Goal: Task Accomplishment & Management: Manage account settings

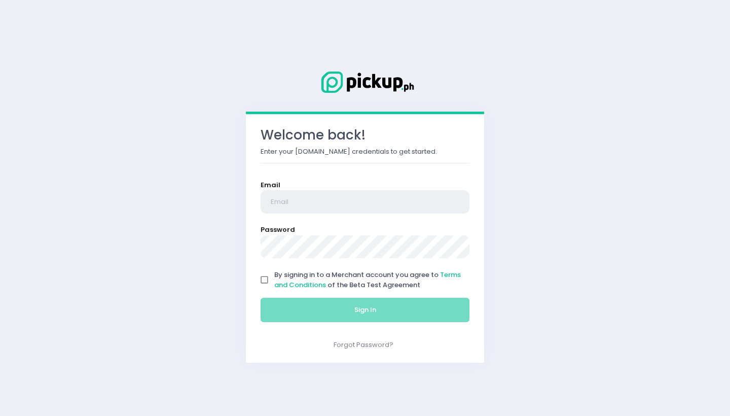
type input "[EMAIL_ADDRESS][DOMAIN_NAME]"
click at [266, 277] on input "By signing in to a Merchant account you agree to Terms and Conditions of the Be…" at bounding box center [264, 279] width 19 height 19
checkbox input "true"
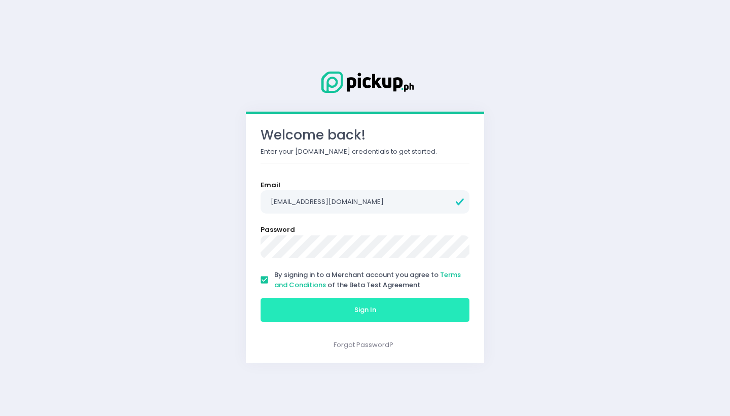
click at [289, 316] on button "Sign In" at bounding box center [365, 310] width 209 height 24
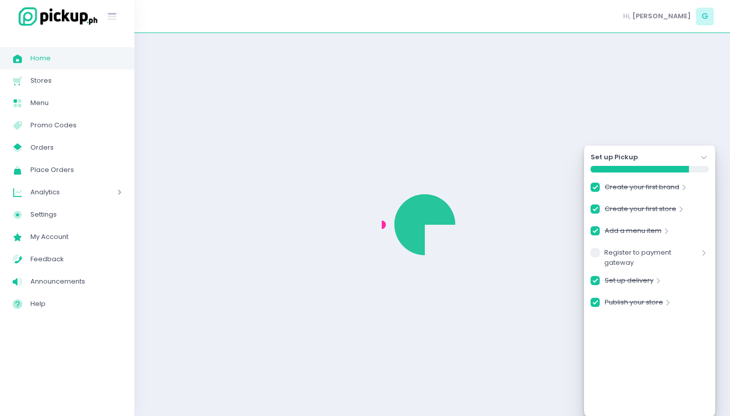
checkbox input "true"
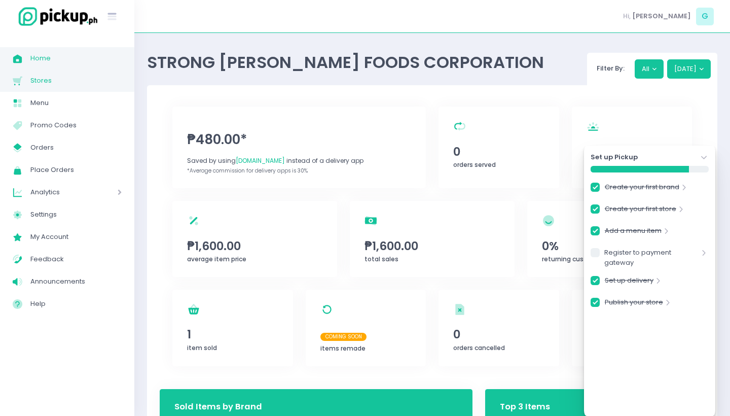
click at [80, 85] on span "Stores" at bounding box center [75, 80] width 91 height 13
checkbox input "true"
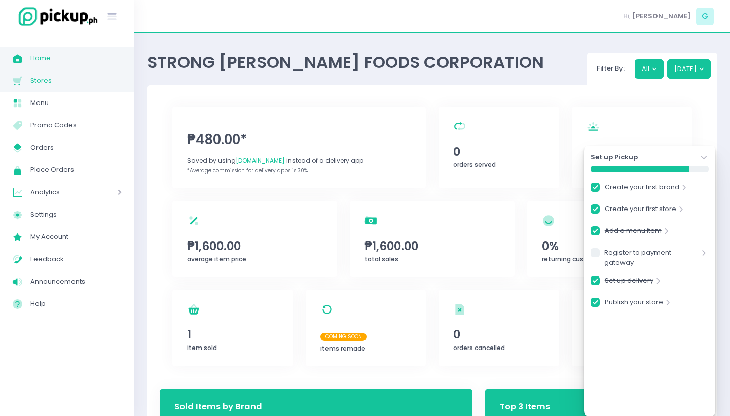
checkbox input "true"
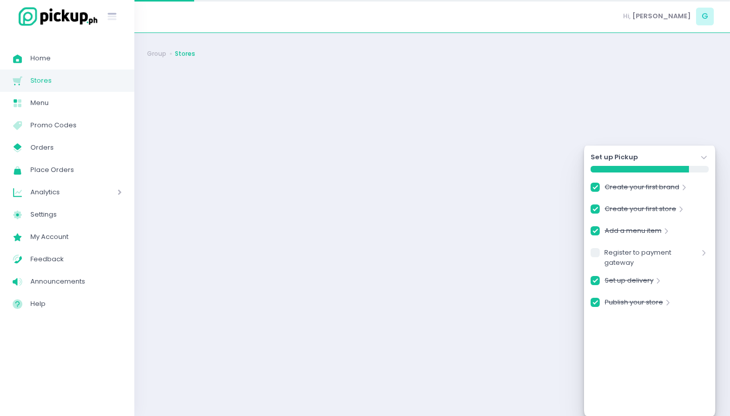
checkbox input "true"
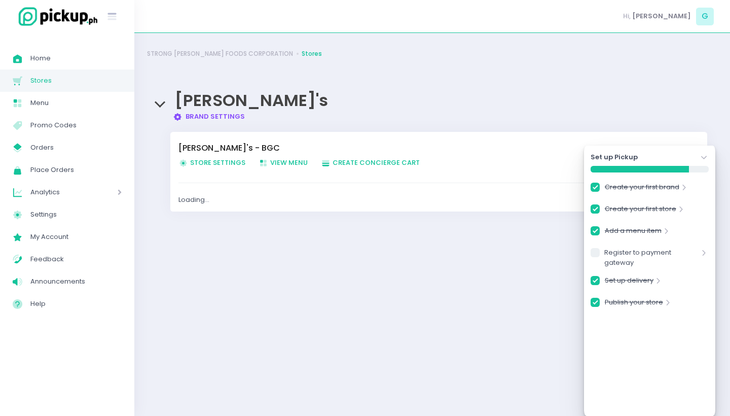
click at [232, 162] on span "Store Settings Created with Sketch. Store Settings" at bounding box center [211, 163] width 67 height 10
checkbox input "true"
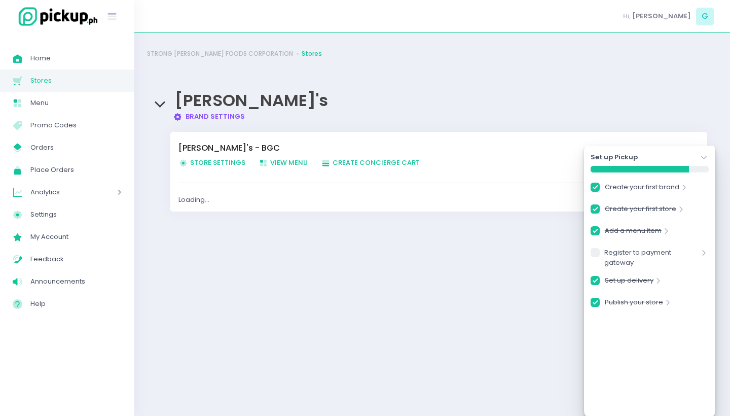
checkbox input "true"
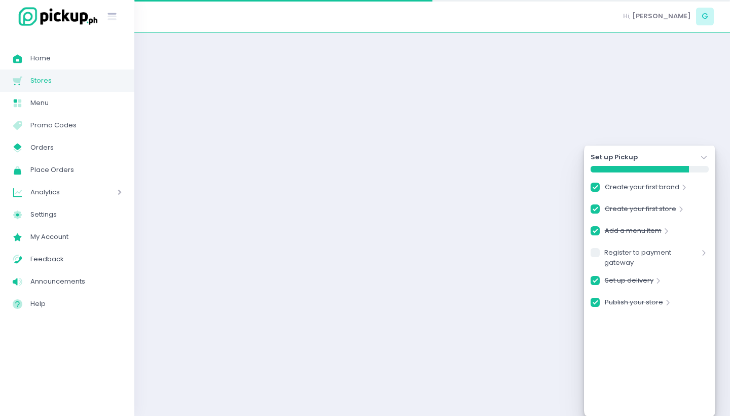
checkbox input "true"
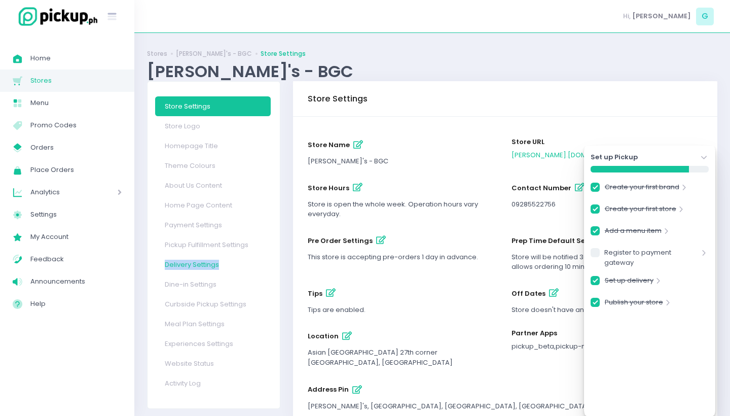
click at [197, 260] on link "Delivery Settings" at bounding box center [213, 265] width 116 height 20
checkbox input "true"
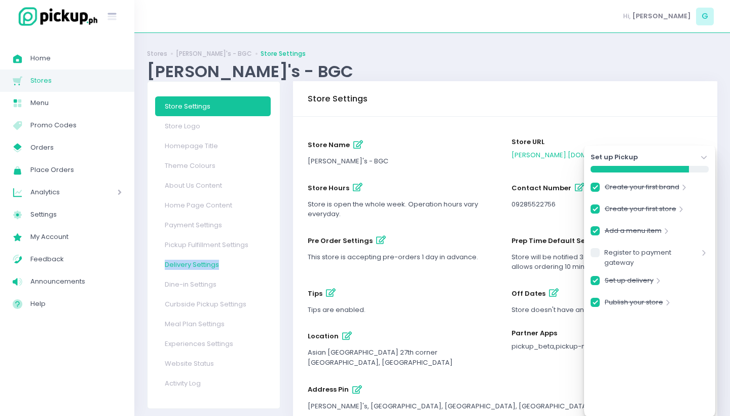
checkbox input "true"
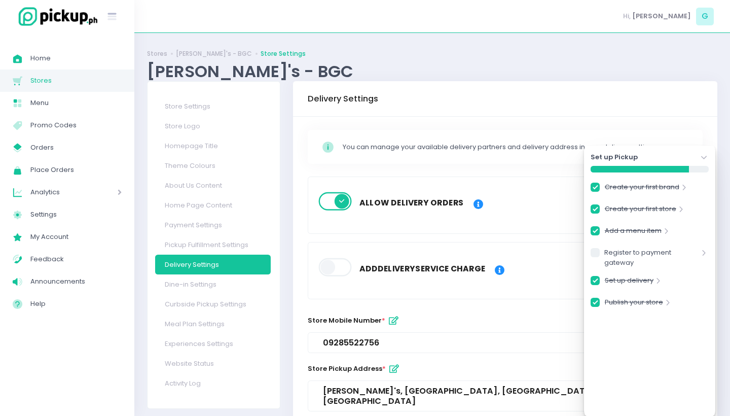
click at [337, 201] on span at bounding box center [335, 201] width 34 height 18
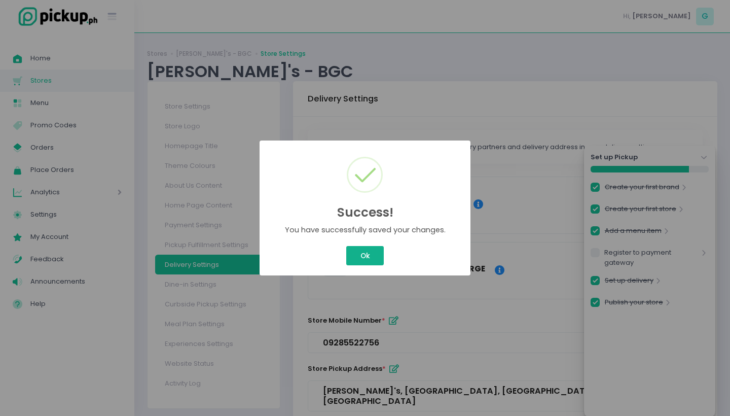
click at [355, 255] on button "Ok" at bounding box center [365, 255] width 38 height 19
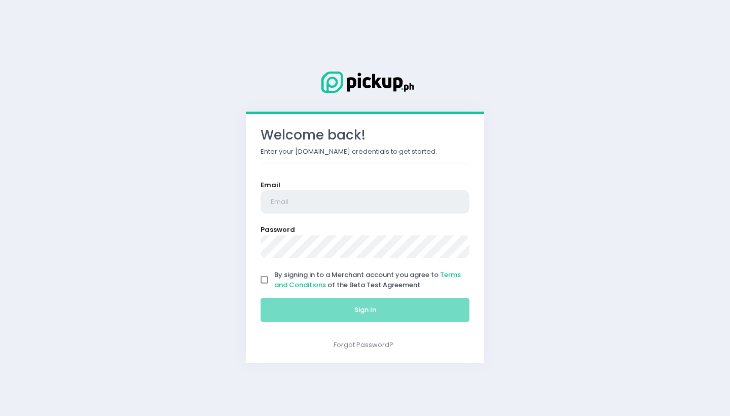
type input "[EMAIL_ADDRESS][DOMAIN_NAME]"
click at [260, 280] on input "By signing in to a Merchant account you agree to Terms and Conditions of the Be…" at bounding box center [264, 279] width 19 height 19
checkbox input "true"
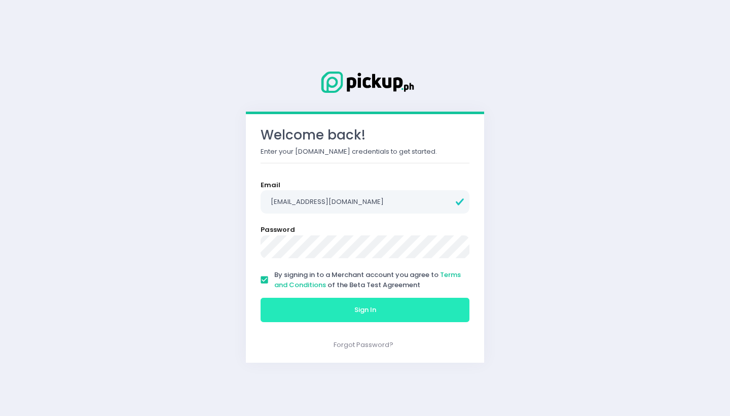
click at [313, 308] on button "Sign In" at bounding box center [365, 310] width 209 height 24
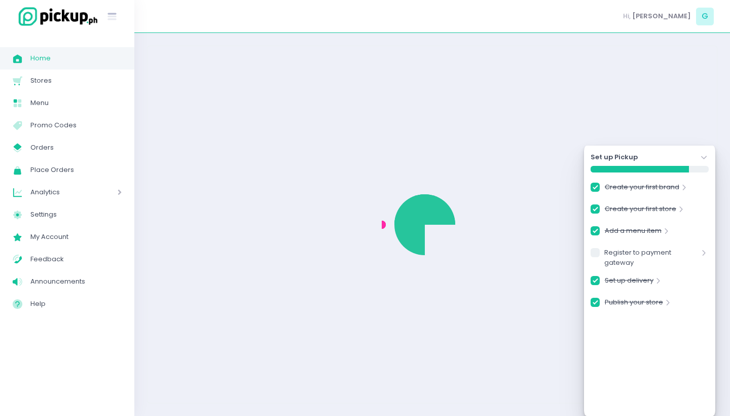
checkbox input "true"
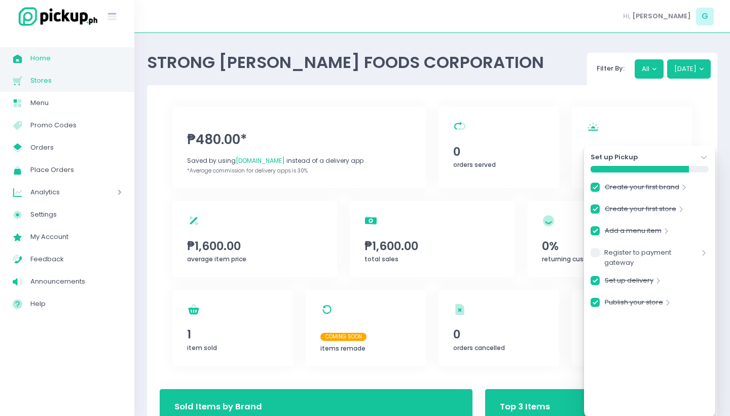
click at [53, 80] on span "Stores" at bounding box center [75, 80] width 91 height 13
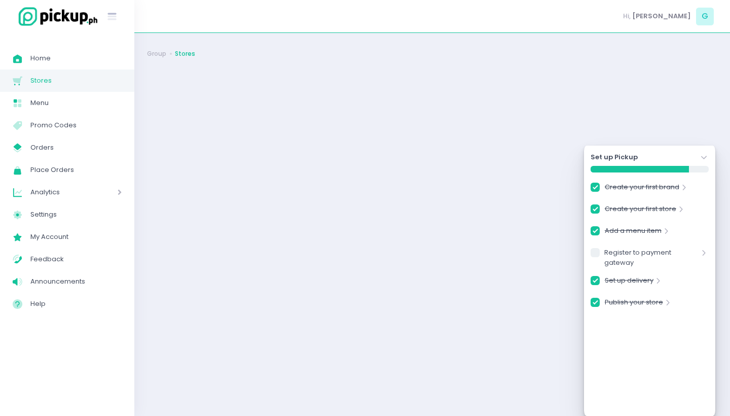
checkbox input "true"
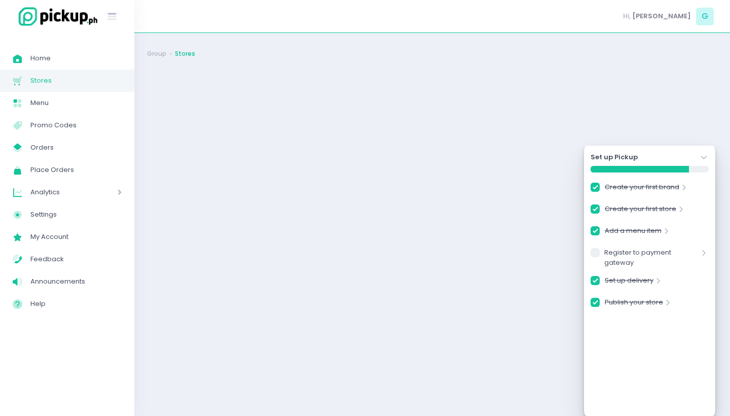
checkbox input "true"
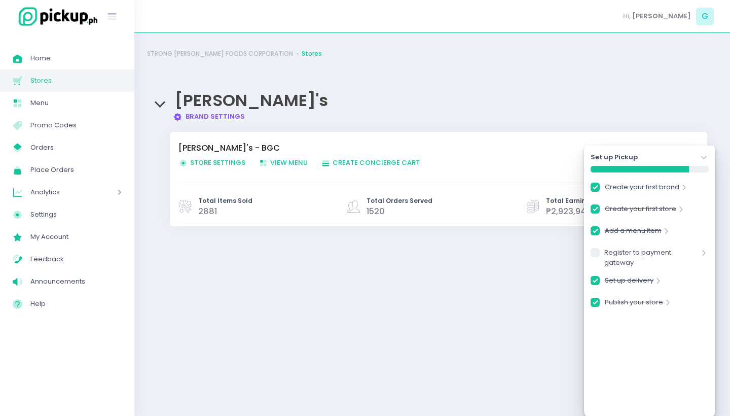
click at [204, 163] on span "Store Settings Created with Sketch. Store Settings" at bounding box center [211, 163] width 67 height 10
checkbox input "true"
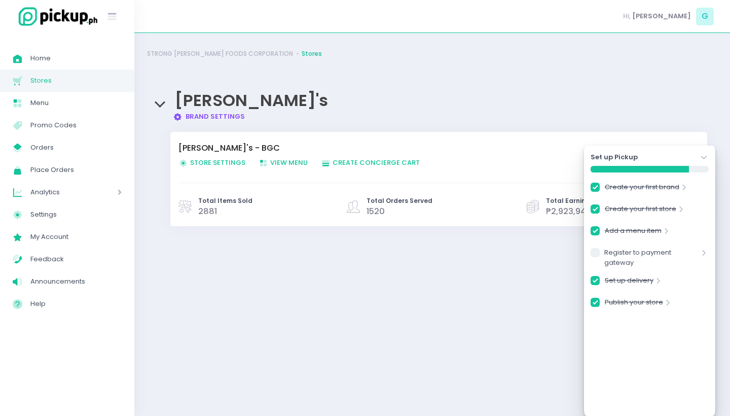
checkbox input "true"
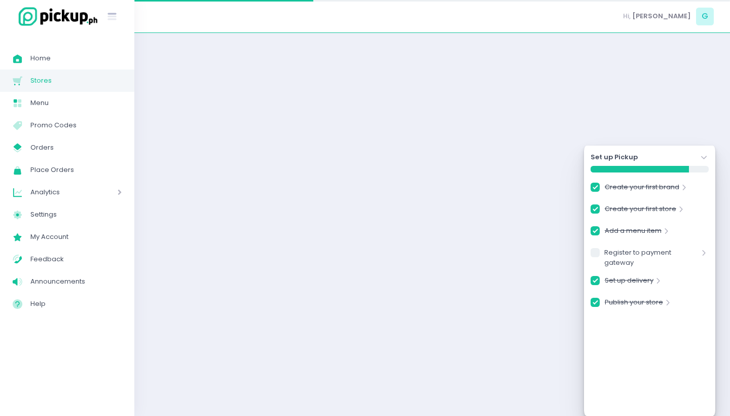
checkbox input "true"
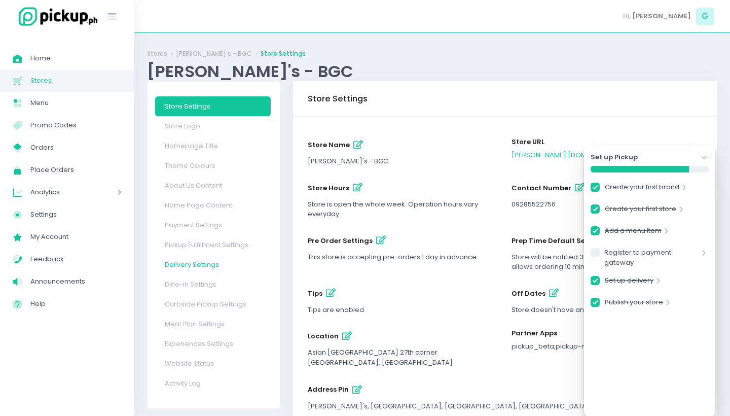
click at [198, 260] on link "Delivery Settings" at bounding box center [213, 265] width 116 height 20
checkbox input "true"
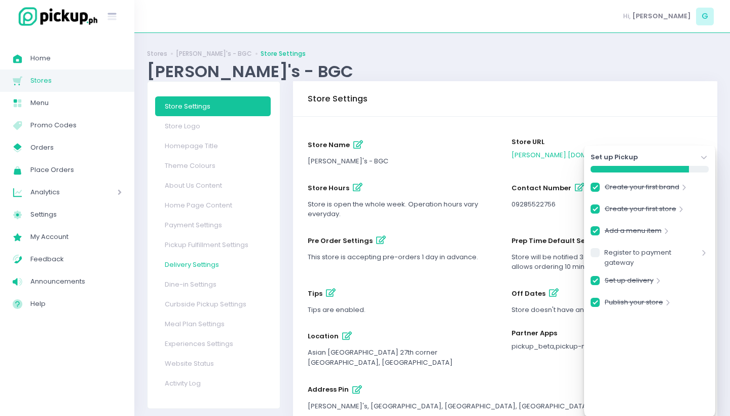
checkbox input "true"
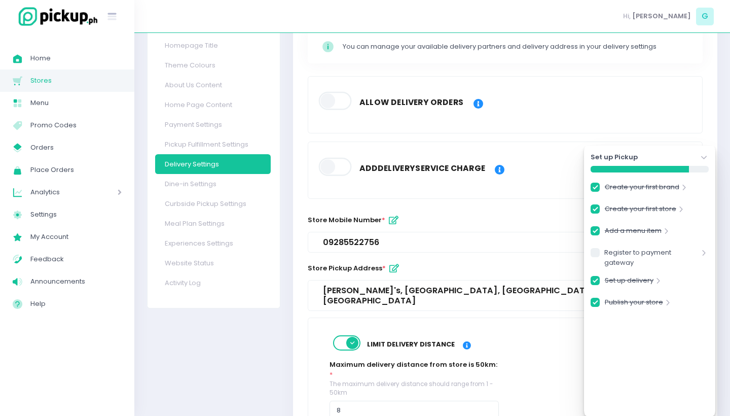
scroll to position [101, 0]
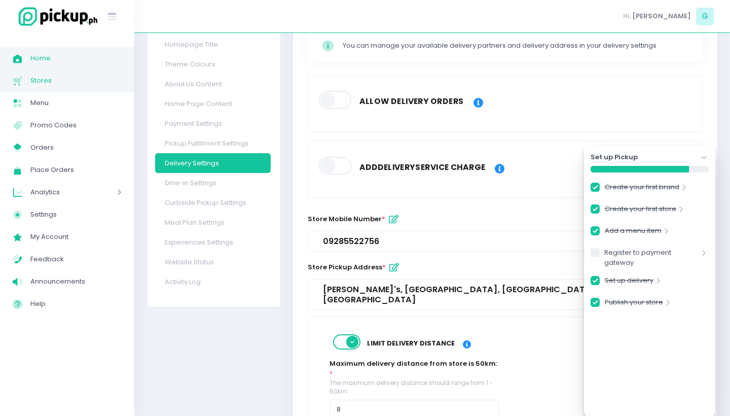
click at [59, 62] on span "Home" at bounding box center [75, 58] width 91 height 13
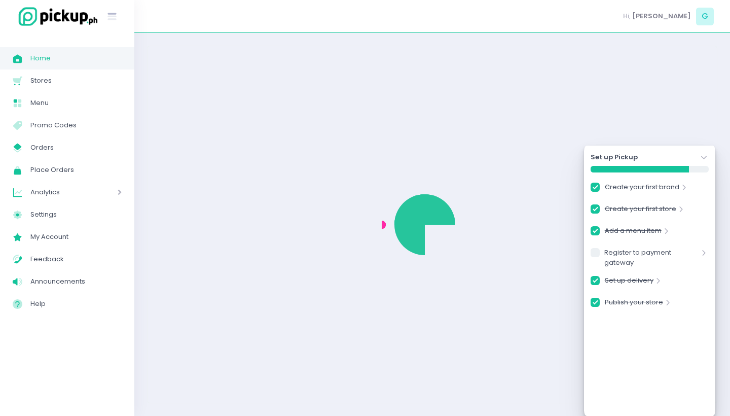
checkbox input "true"
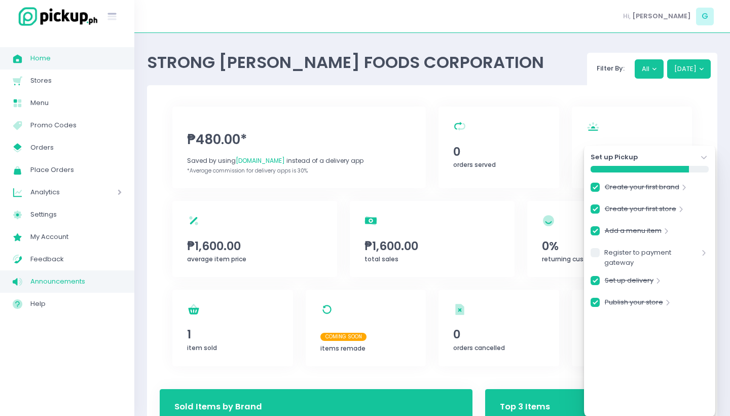
click at [65, 285] on span "Announcements" at bounding box center [75, 281] width 91 height 13
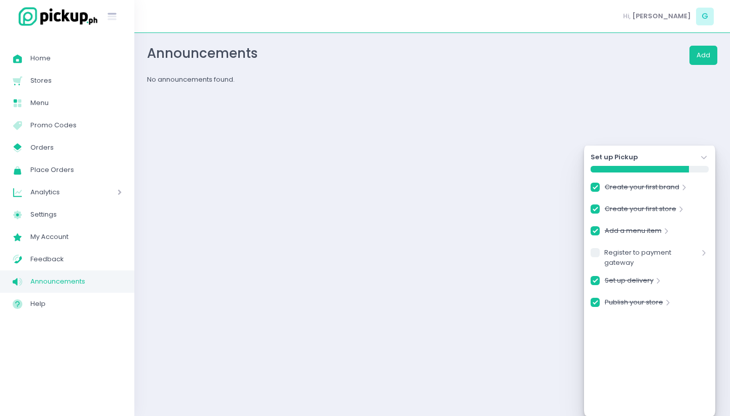
checkbox input "true"
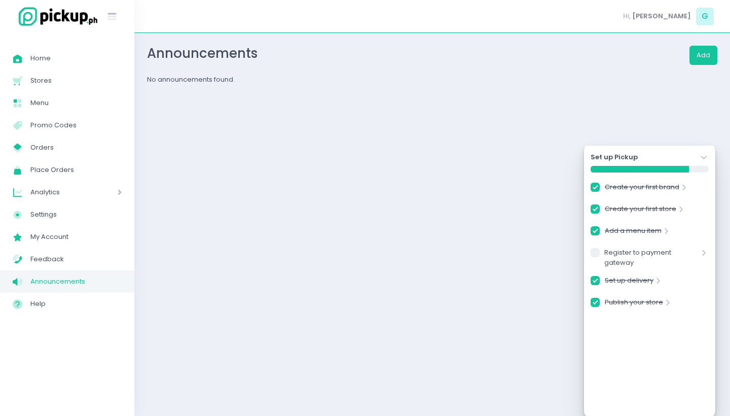
checkbox input "true"
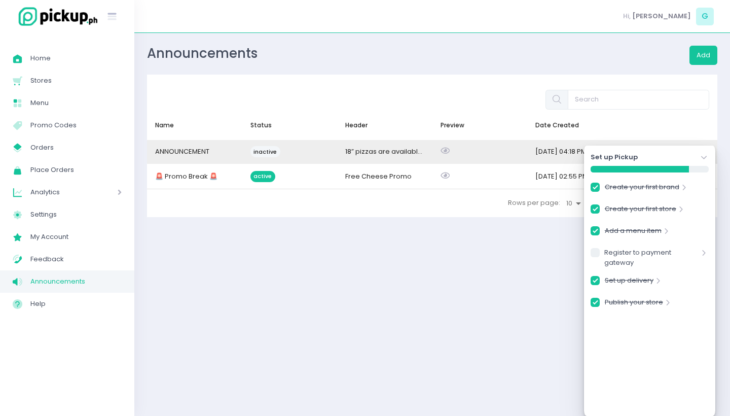
click at [335, 152] on div "inactive" at bounding box center [289, 152] width 95 height 24
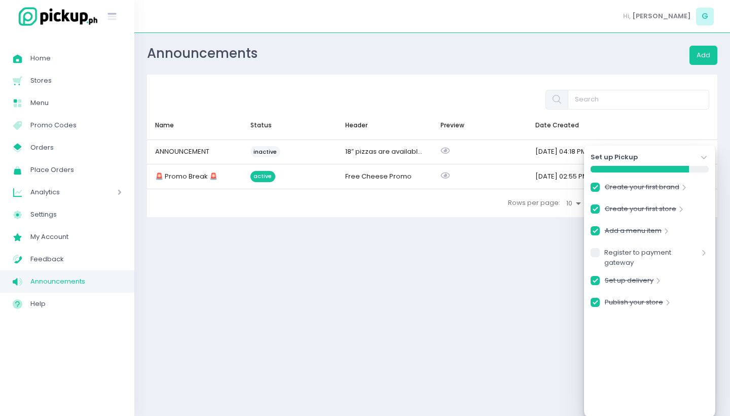
click at [709, 155] on icon "Stockholm-icons / Navigation / Angle-down Created with Sketch." at bounding box center [704, 158] width 10 height 10
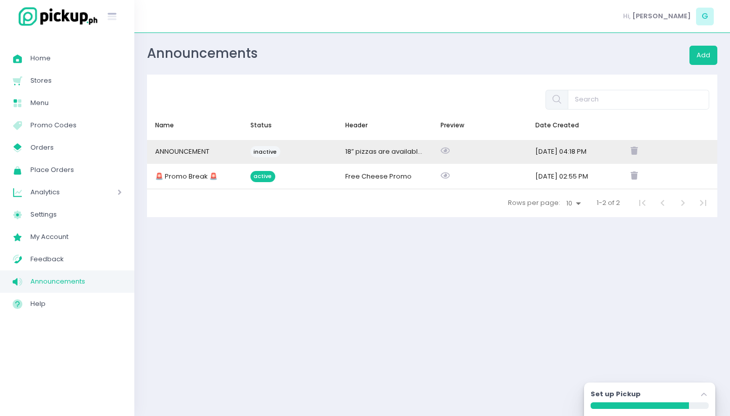
click at [527, 151] on div at bounding box center [480, 152] width 95 height 24
click at [184, 149] on span "ANNOUNCEMENT" at bounding box center [182, 152] width 54 height 10
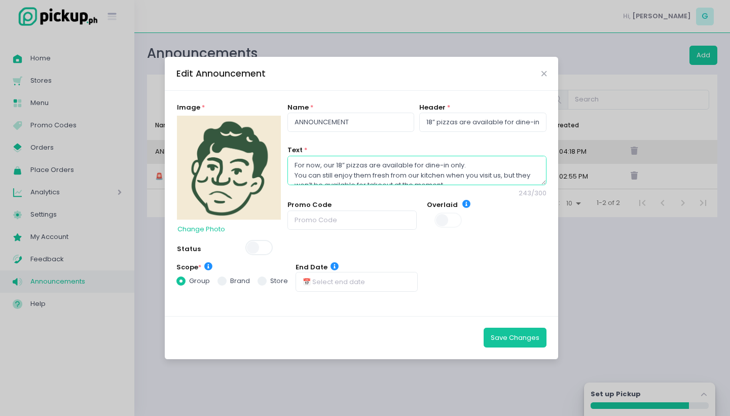
click at [312, 174] on textarea "For now, our 18” pizzas are available for dine-in only. You can still enjoy the…" at bounding box center [417, 170] width 259 height 29
type textarea "S"
type textarea "Due to inclement weather, curbside (in-store pick up) is only available)"
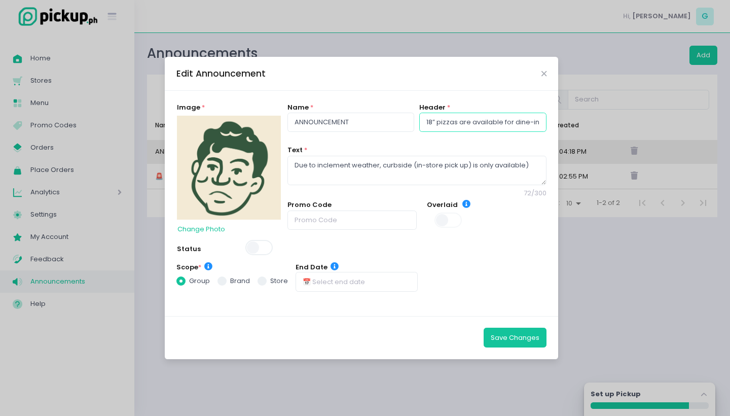
click at [445, 125] on input "18” pizzas are available for dine-in only" at bounding box center [482, 122] width 127 height 19
type input "i"
type input "Inclement weather"
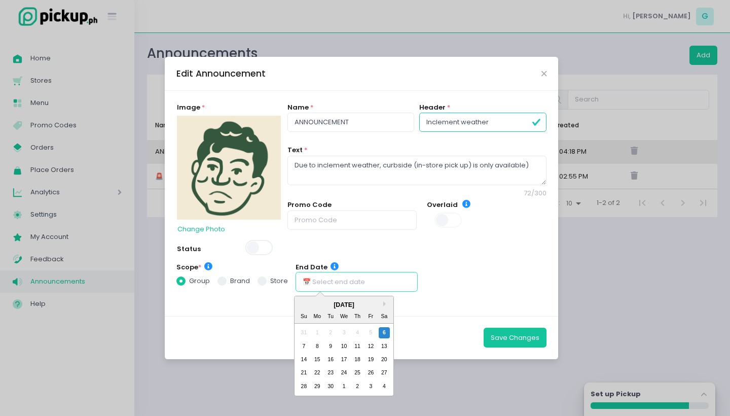
click at [327, 282] on input "text" at bounding box center [357, 281] width 122 height 19
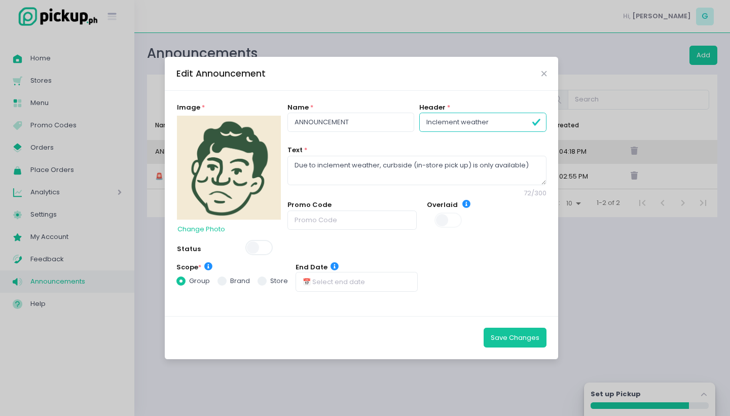
click at [278, 252] on div "Image * Change Photo Status" at bounding box center [229, 182] width 104 height 160
click at [226, 164] on img at bounding box center [229, 168] width 104 height 104
click at [525, 332] on button "Save Changes" at bounding box center [515, 337] width 63 height 19
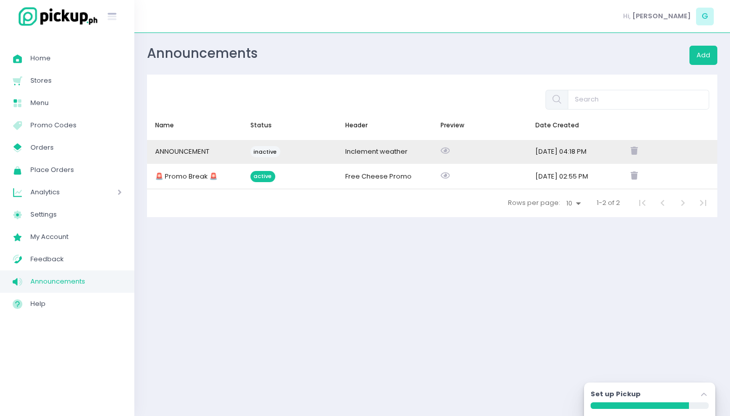
click at [263, 150] on span "inactive" at bounding box center [266, 151] width 30 height 11
click at [266, 149] on span "inactive" at bounding box center [266, 151] width 30 height 11
drag, startPoint x: 266, startPoint y: 149, endPoint x: 344, endPoint y: 146, distance: 78.2
click at [267, 149] on span "inactive" at bounding box center [266, 151] width 30 height 11
click at [193, 154] on span "ANNOUNCEMENT" at bounding box center [182, 152] width 54 height 10
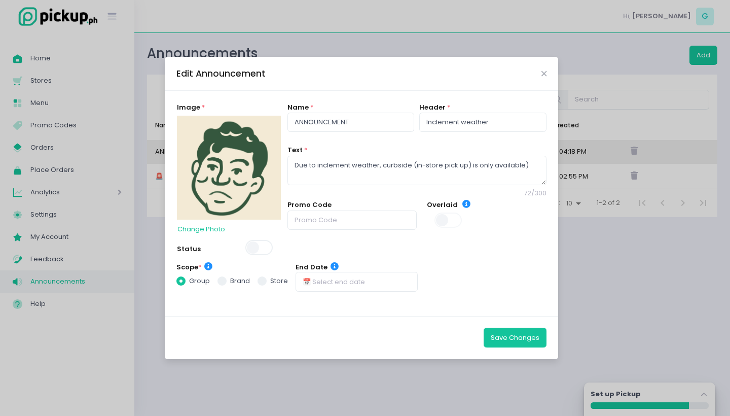
click at [257, 246] on span at bounding box center [259, 247] width 29 height 15
click at [511, 339] on button "Save Changes" at bounding box center [515, 337] width 63 height 19
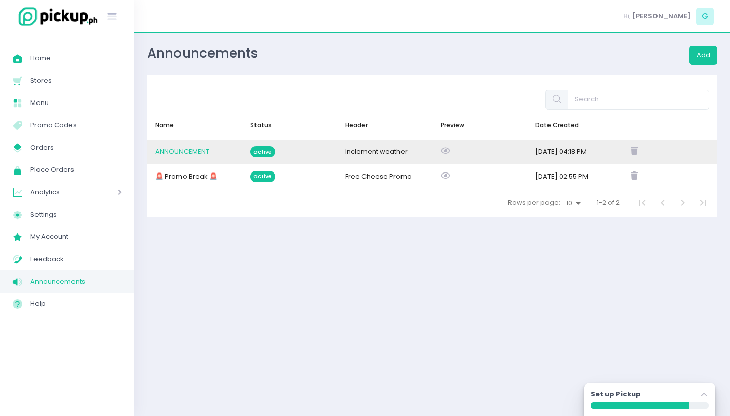
click at [190, 152] on span "ANNOUNCEMENT" at bounding box center [182, 152] width 54 height 10
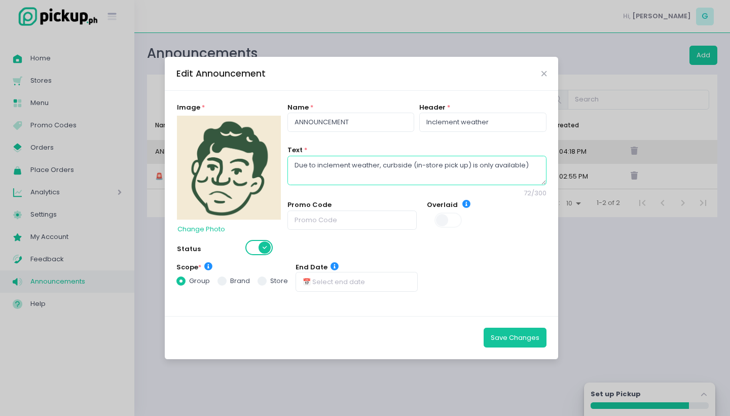
click at [383, 168] on textarea "Due to inclement weather, curbside (in-store pick up) is only available)" at bounding box center [417, 170] width 259 height 29
click at [413, 178] on textarea "Due to inclement weather, delivery is temporally unavailable. Curbside (in-stor…" at bounding box center [417, 170] width 259 height 29
drag, startPoint x: 360, startPoint y: 178, endPoint x: 498, endPoint y: 165, distance: 139.6
click at [498, 165] on textarea "Due to inclement weather, delivery is temporally unavailable. Curbside (in-stor…" at bounding box center [417, 170] width 259 height 29
drag, startPoint x: 498, startPoint y: 167, endPoint x: 507, endPoint y: 180, distance: 15.3
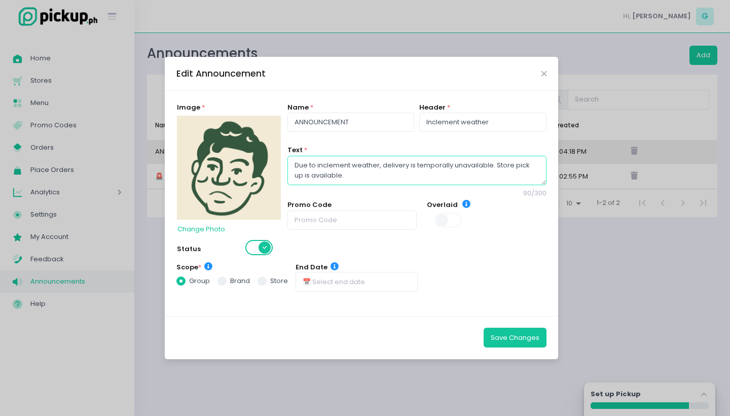
click at [507, 180] on textarea "Due to inclement weather, delivery is temporally unavailable. Store pick up is …" at bounding box center [417, 170] width 259 height 29
type textarea "Due to inclement weather, delivery is temporally unavailable. We can accommodat…"
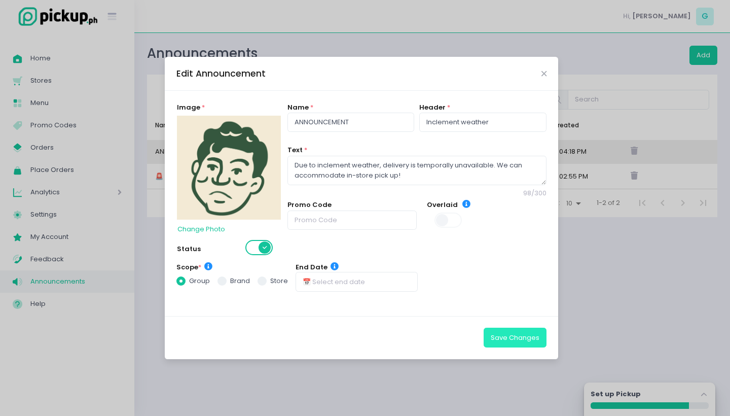
click at [514, 337] on button "Save Changes" at bounding box center [515, 337] width 63 height 19
